Goal: Task Accomplishment & Management: Use online tool/utility

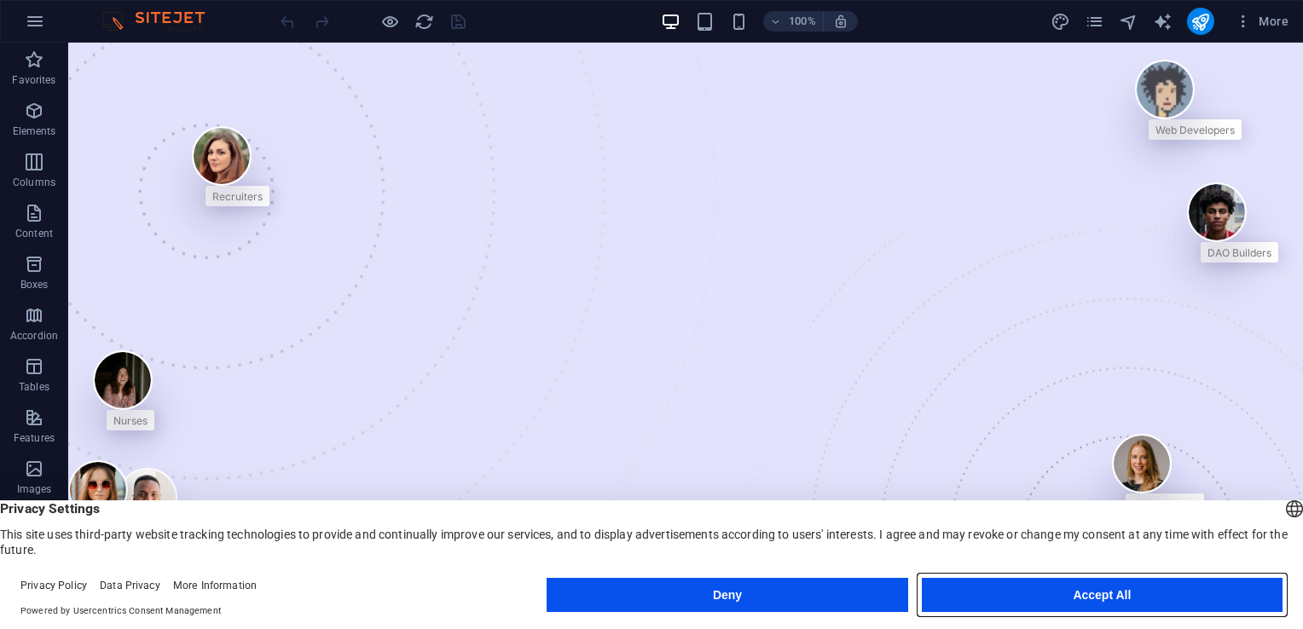
click at [993, 594] on button "Accept All" at bounding box center [1102, 595] width 361 height 34
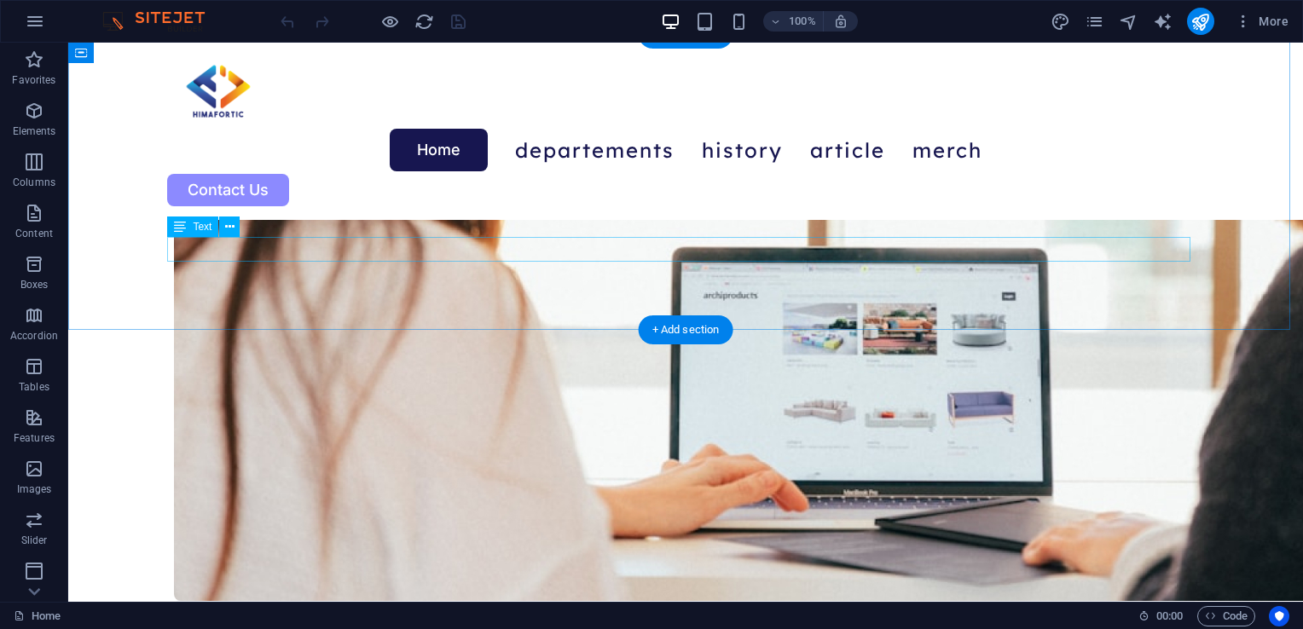
scroll to position [2729, 0]
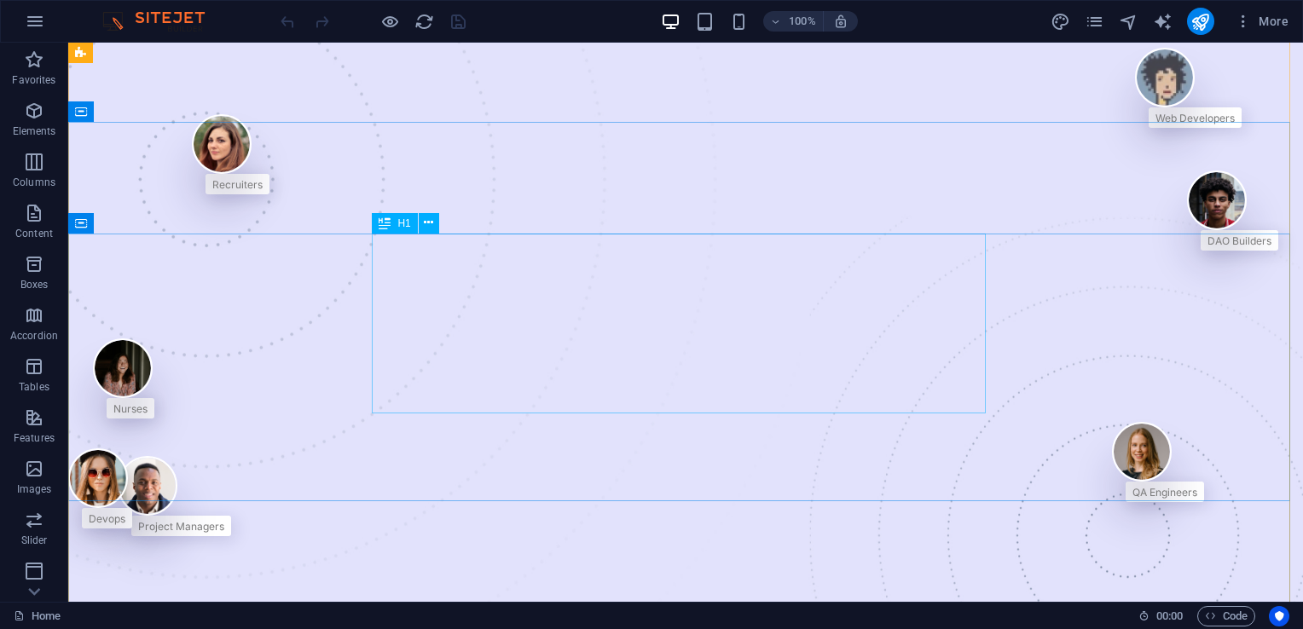
scroll to position [0, 0]
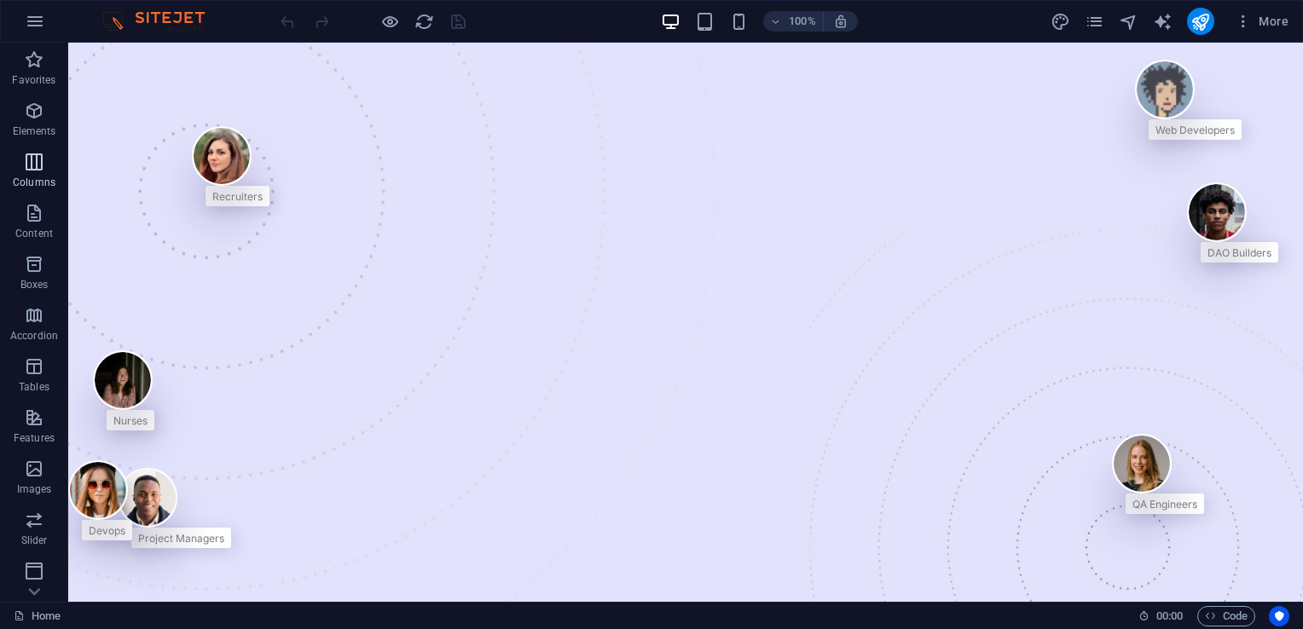
click at [32, 193] on span "Columns" at bounding box center [34, 172] width 68 height 41
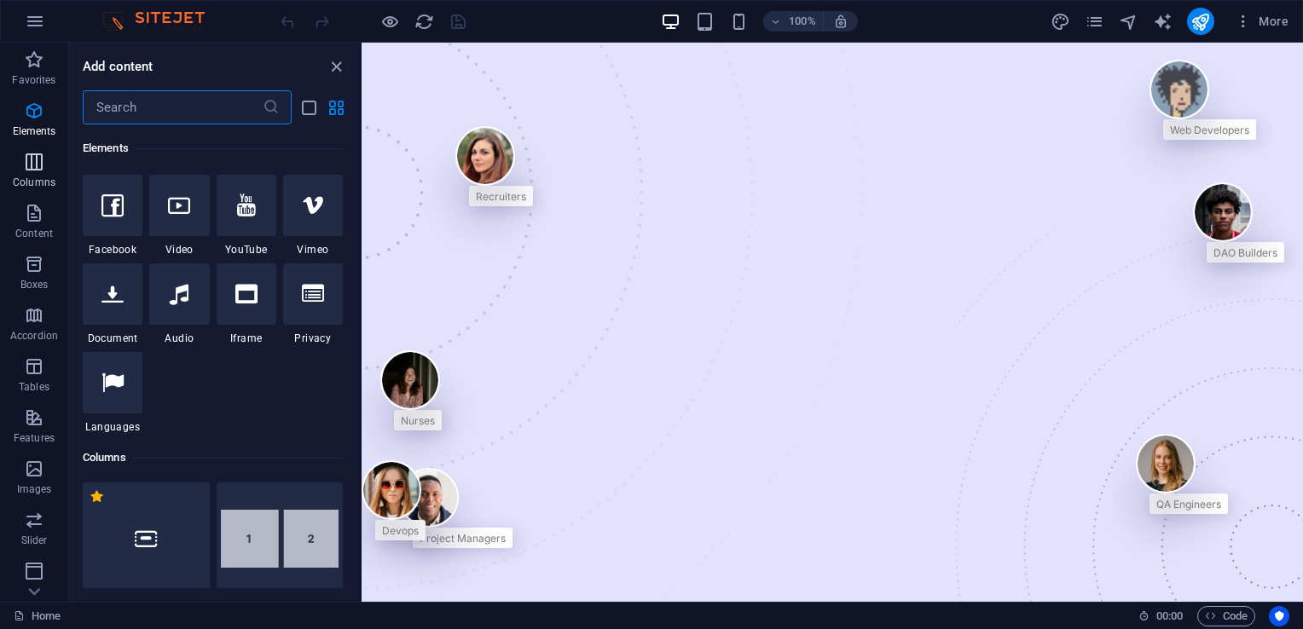
scroll to position [844, 0]
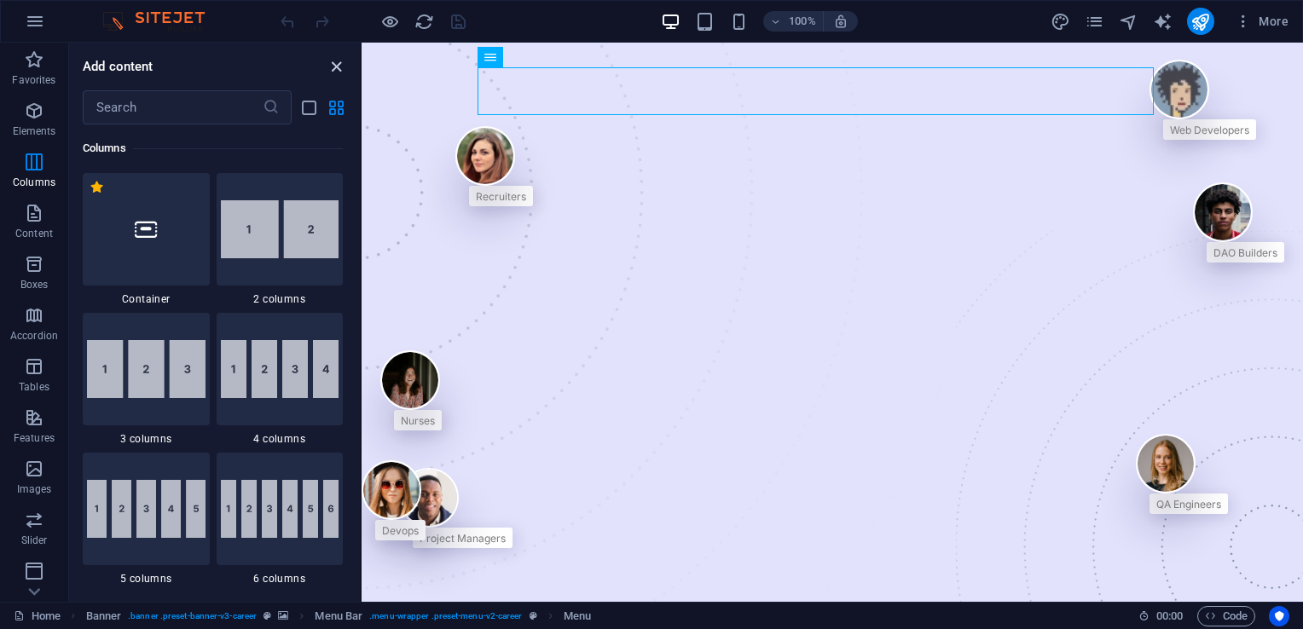
click at [334, 63] on icon "close panel" at bounding box center [337, 67] width 20 height 20
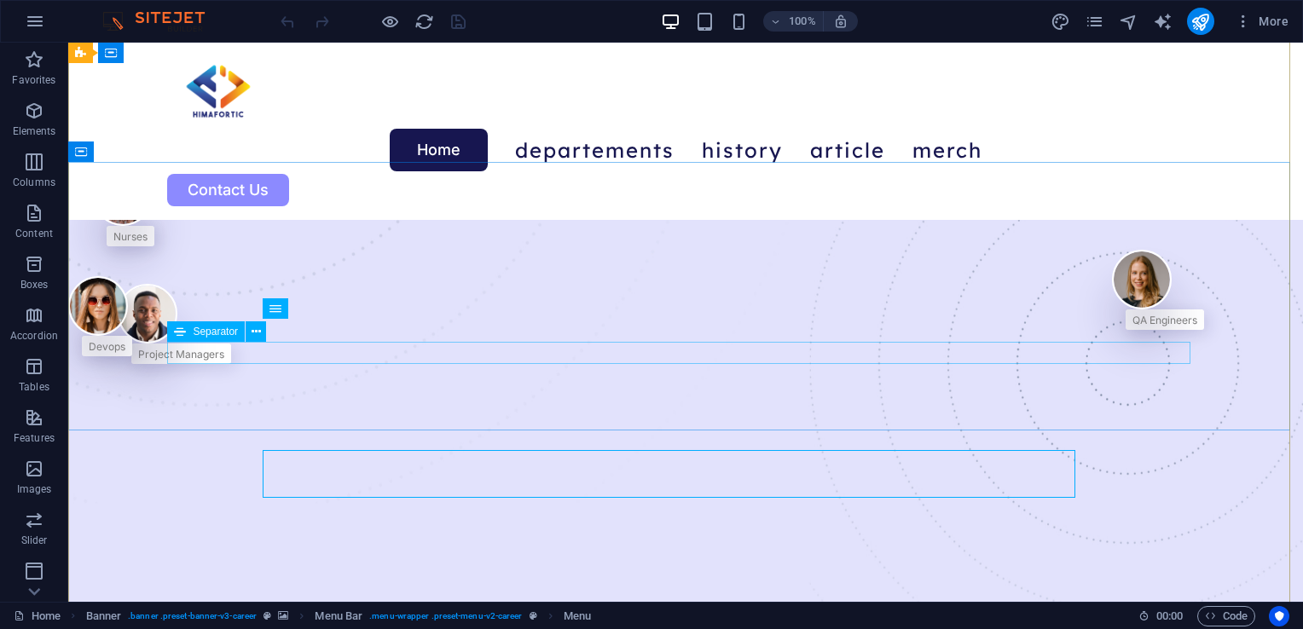
scroll to position [0, 0]
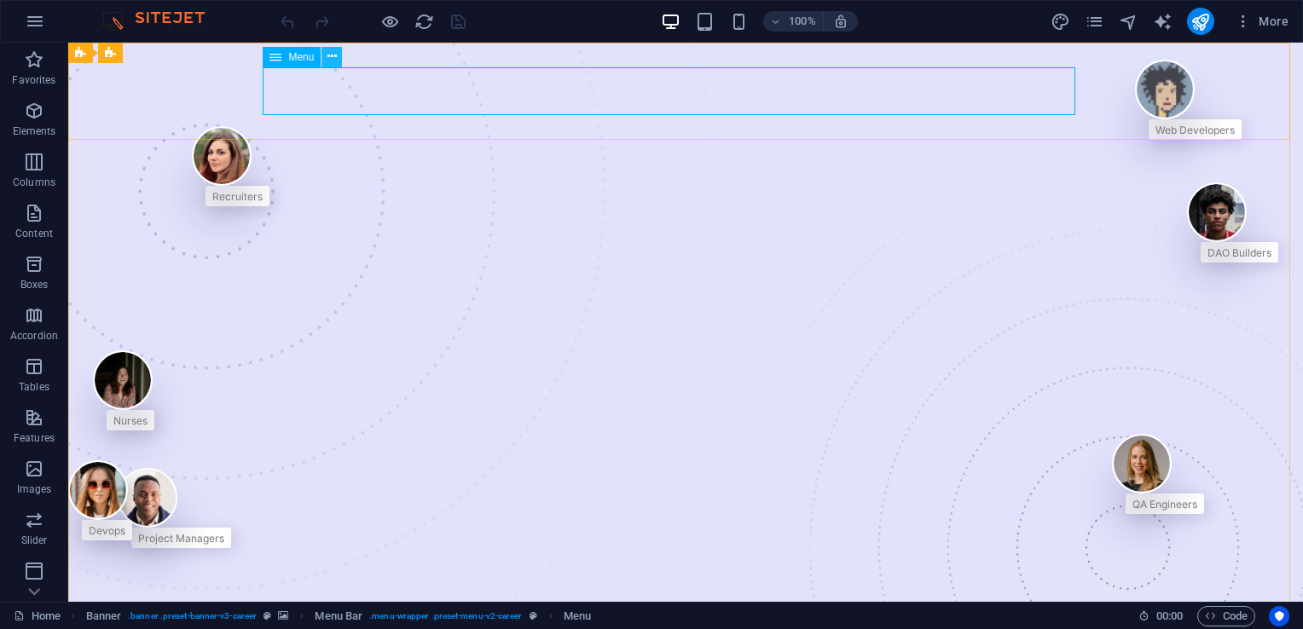
click at [328, 55] on icon at bounding box center [331, 57] width 9 height 18
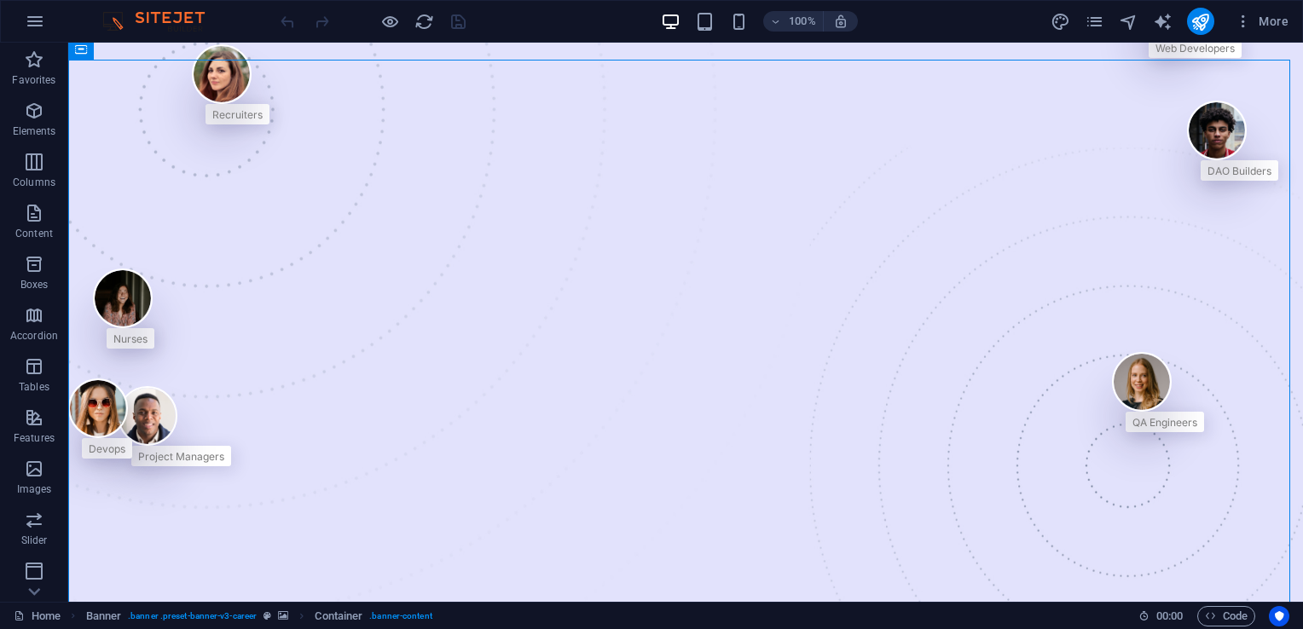
scroll to position [85, 0]
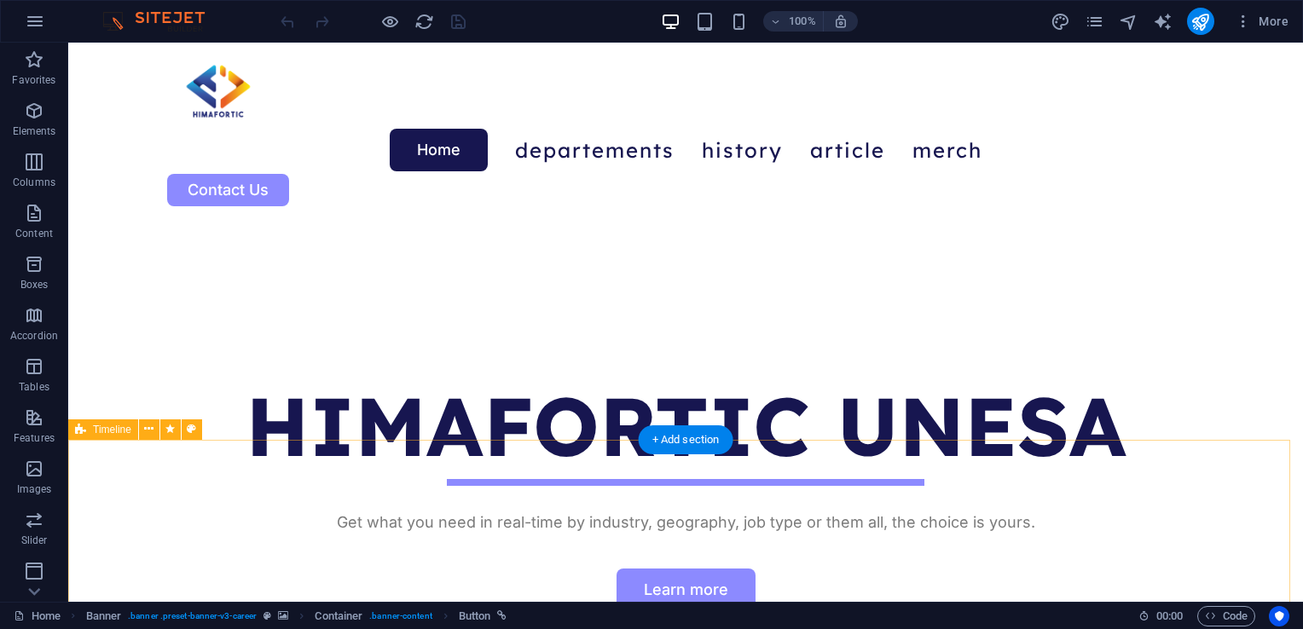
scroll to position [597, 0]
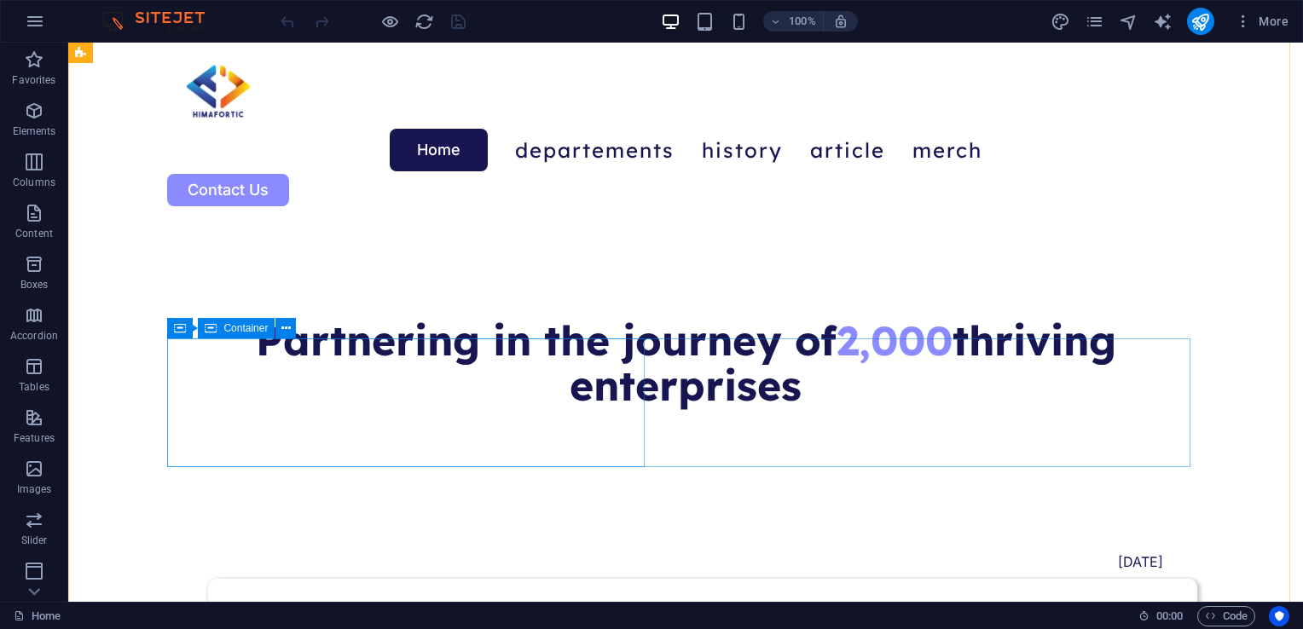
scroll to position [1126, 0]
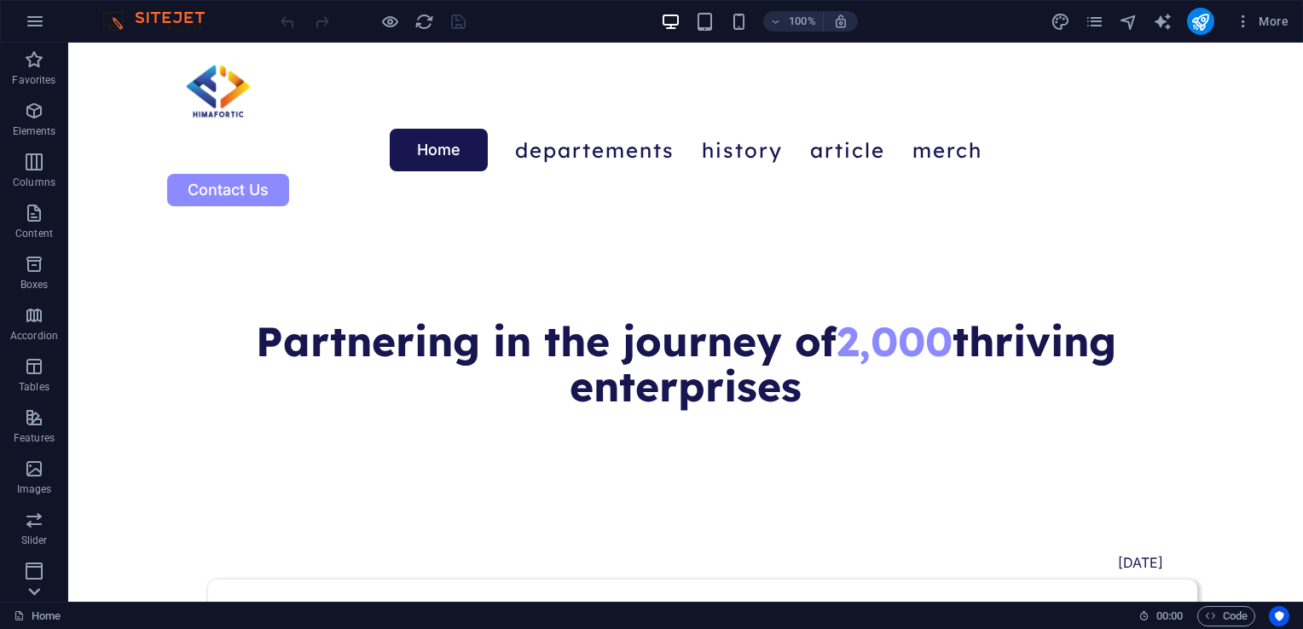
click at [33, 599] on icon at bounding box center [34, 592] width 24 height 24
click at [40, 422] on icon "button" at bounding box center [34, 415] width 20 height 20
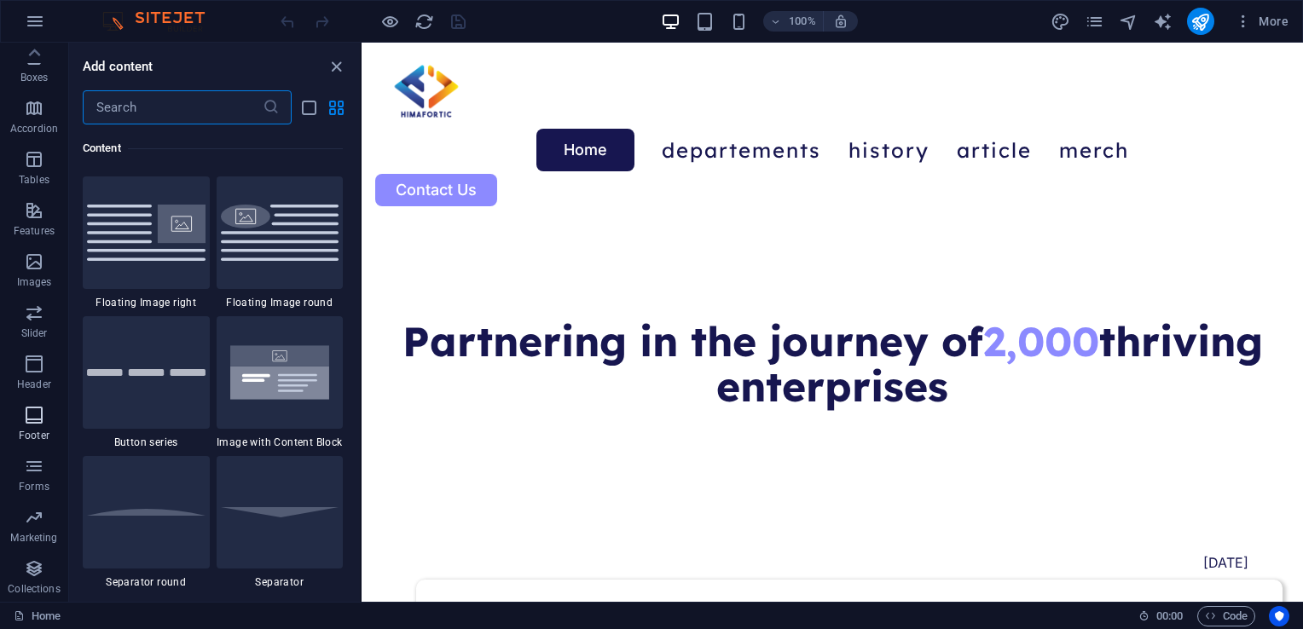
scroll to position [11288, 0]
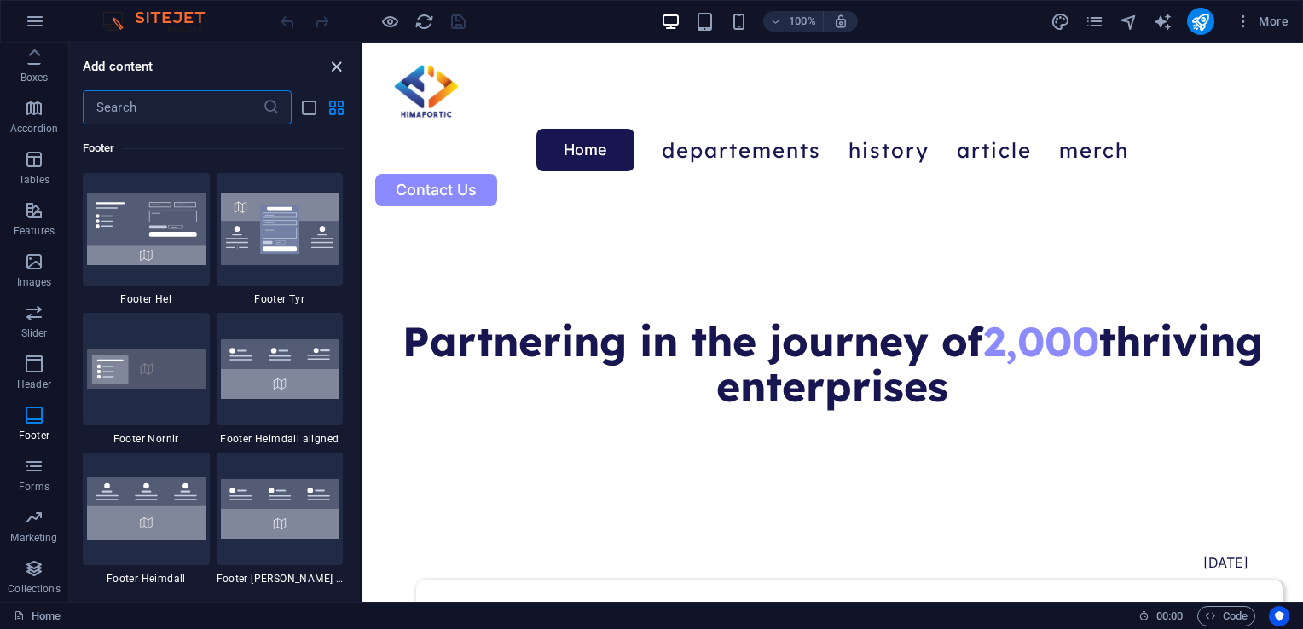
click at [338, 66] on icon "close panel" at bounding box center [337, 67] width 20 height 20
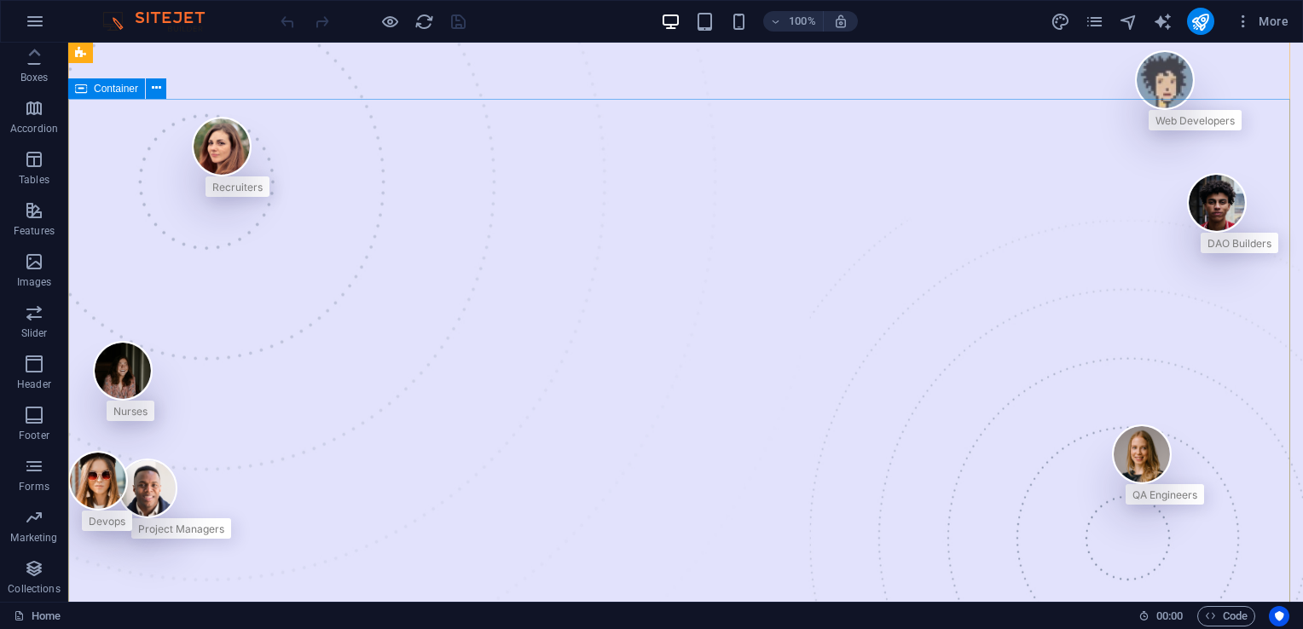
scroll to position [0, 0]
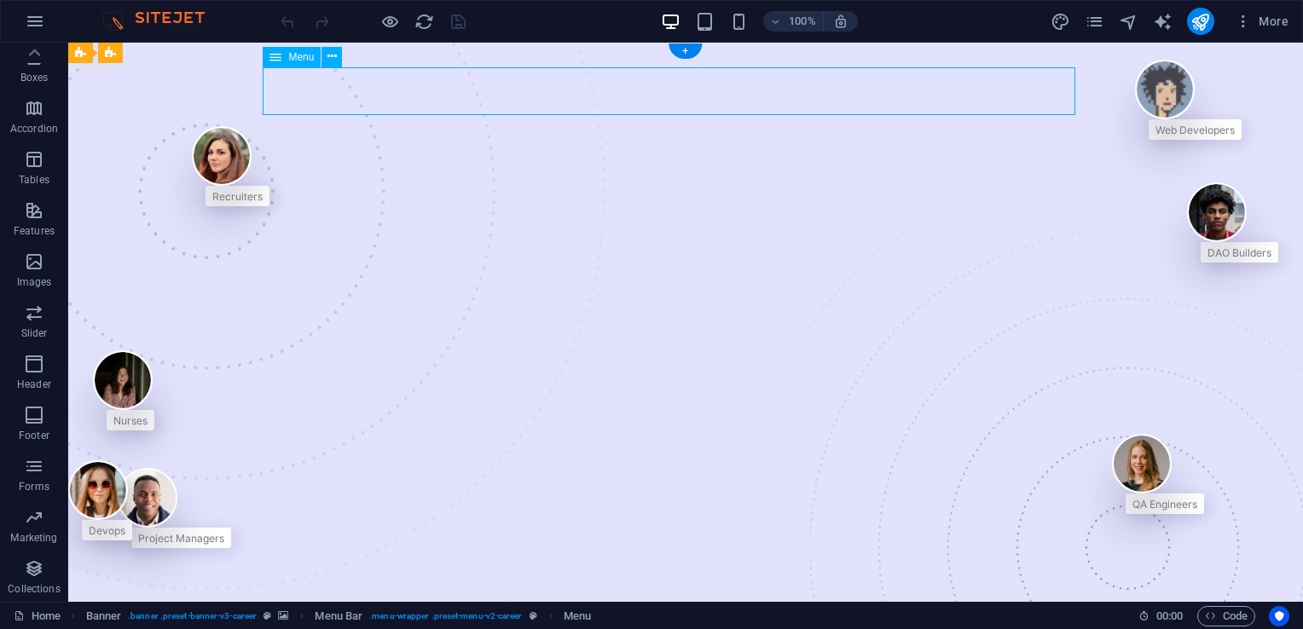
select select
select select "default"
select select "1"
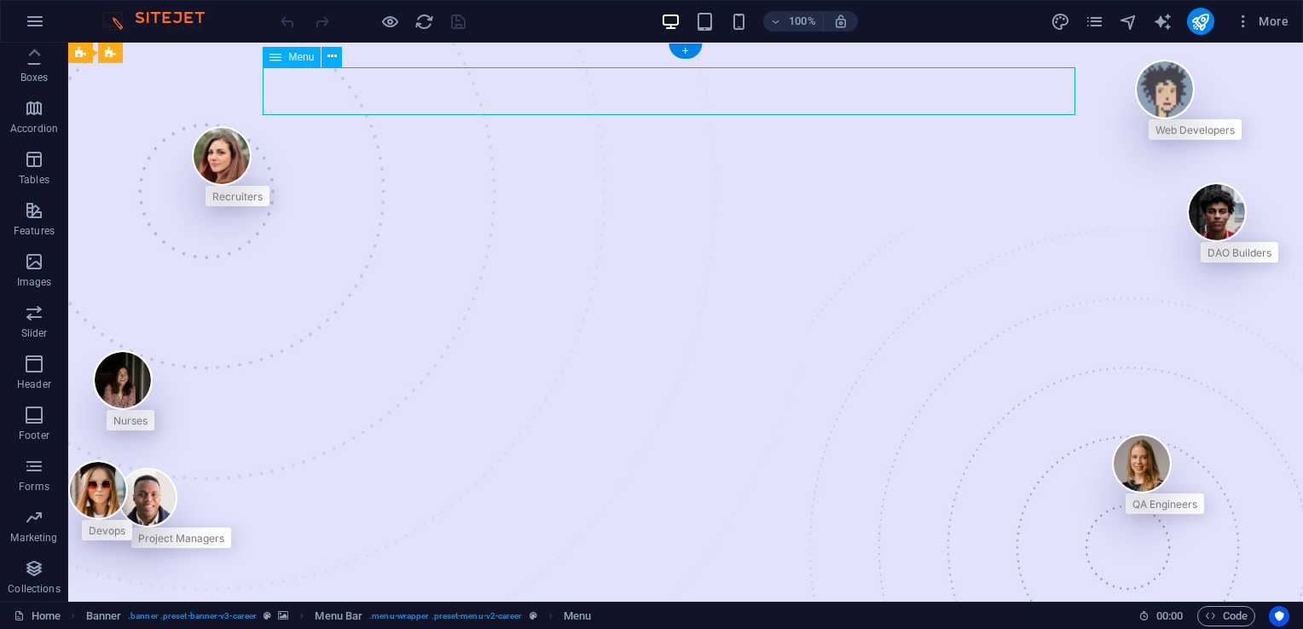
select select
select select "4"
select select
select select "5"
select select
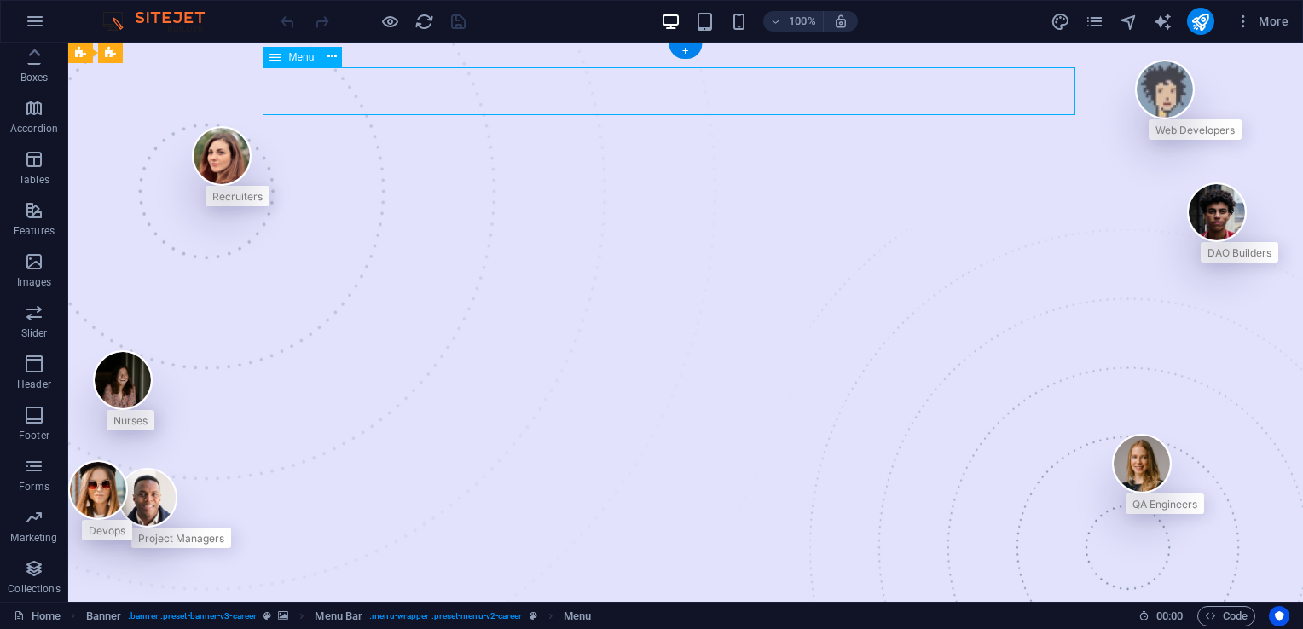
select select "6"
select select
select select "7"
select select
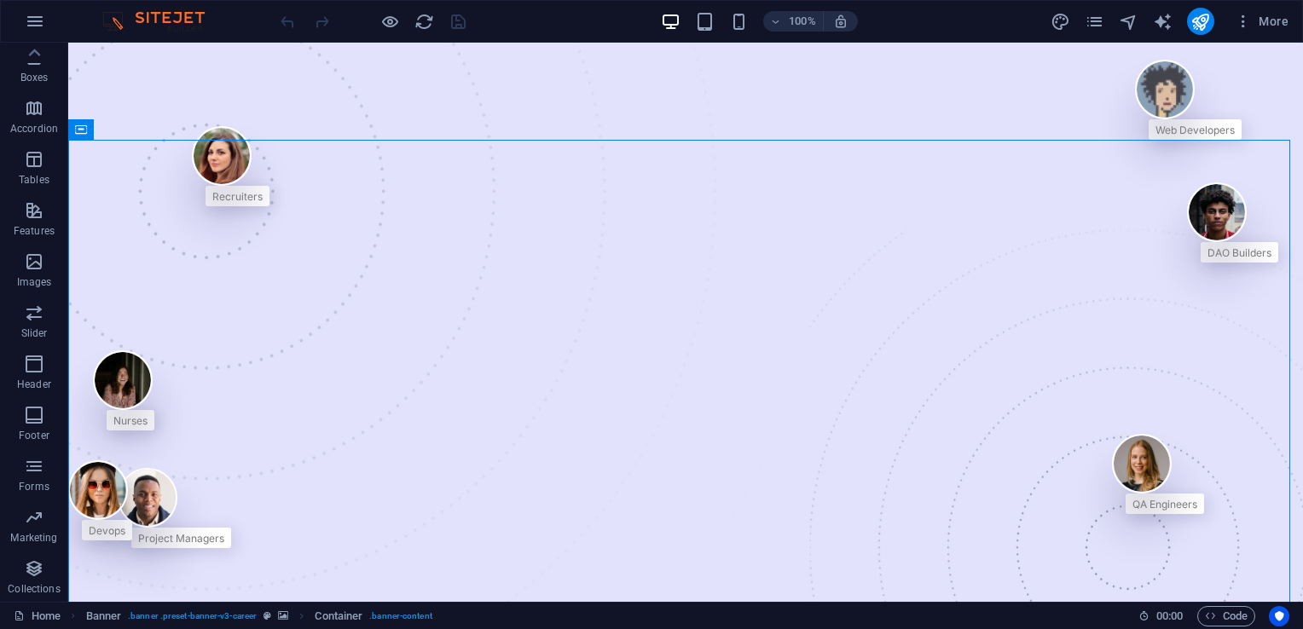
click at [320, 20] on div at bounding box center [372, 21] width 191 height 27
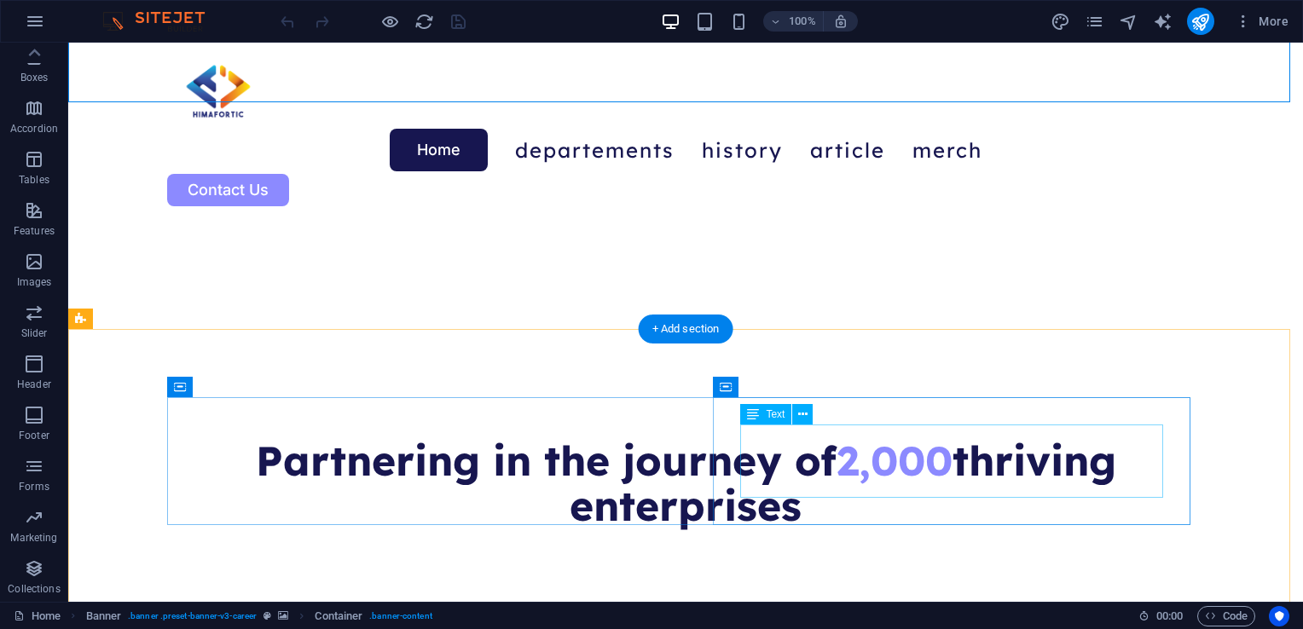
scroll to position [1023, 0]
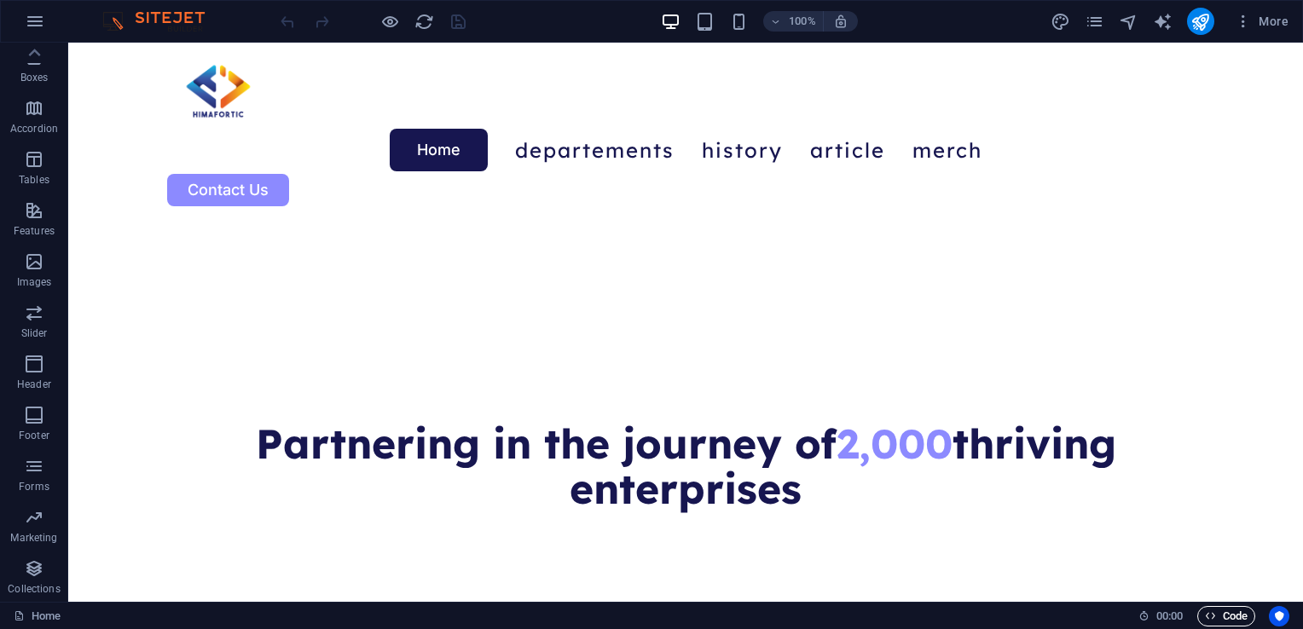
click at [1234, 614] on span "Code" at bounding box center [1226, 616] width 43 height 20
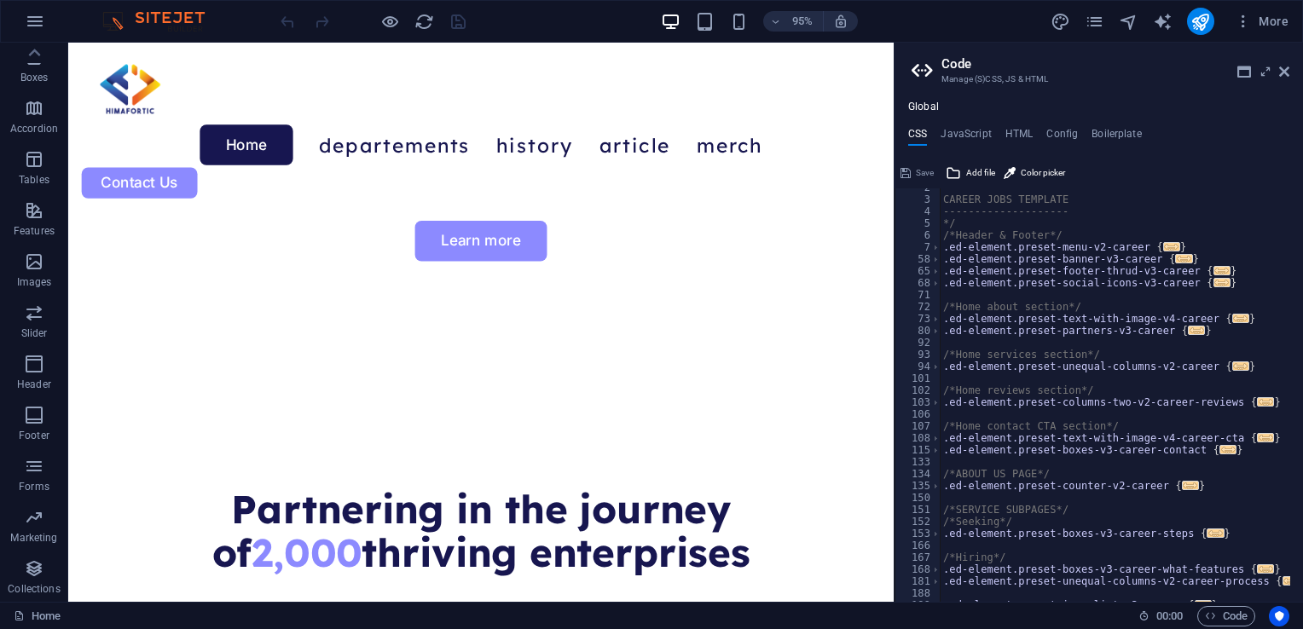
scroll to position [0, 0]
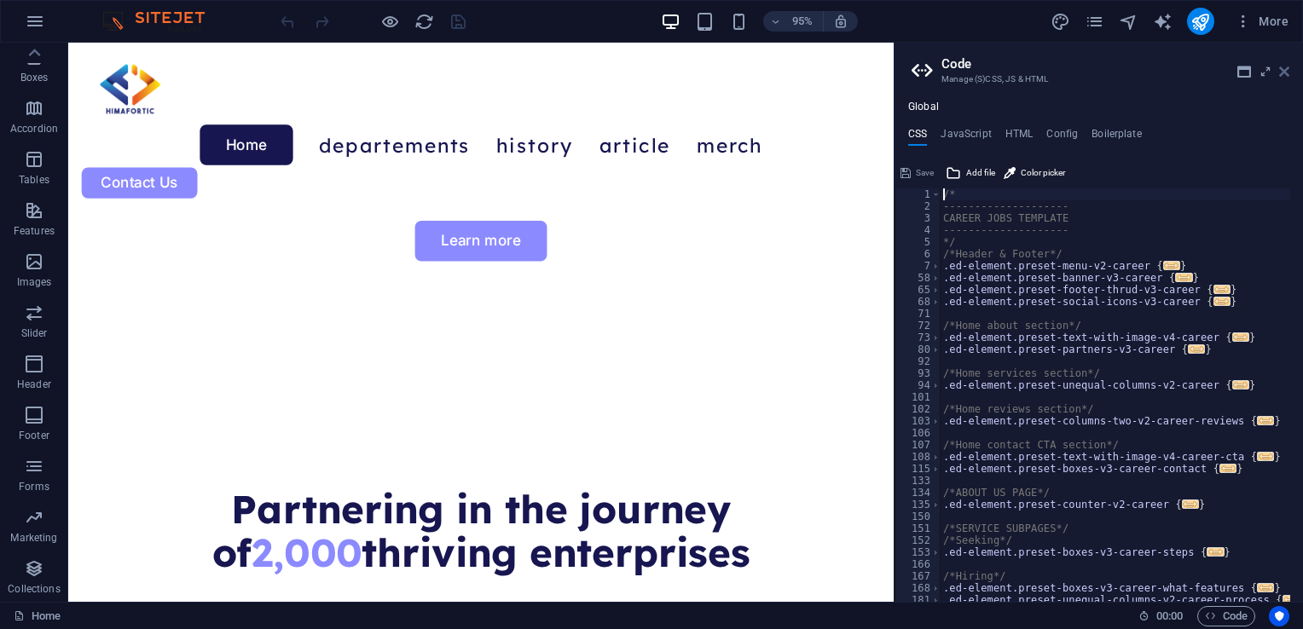
drag, startPoint x: 1290, startPoint y: 70, endPoint x: 1282, endPoint y: 78, distance: 10.9
click at [1290, 70] on aside "Code Manage (S)CSS, JS & HTML Global CSS JavaScript HTML Config Boilerplate /* …" at bounding box center [1098, 322] width 409 height 559
click at [1285, 70] on icon at bounding box center [1284, 72] width 10 height 14
